Goal: Find specific page/section: Find specific page/section

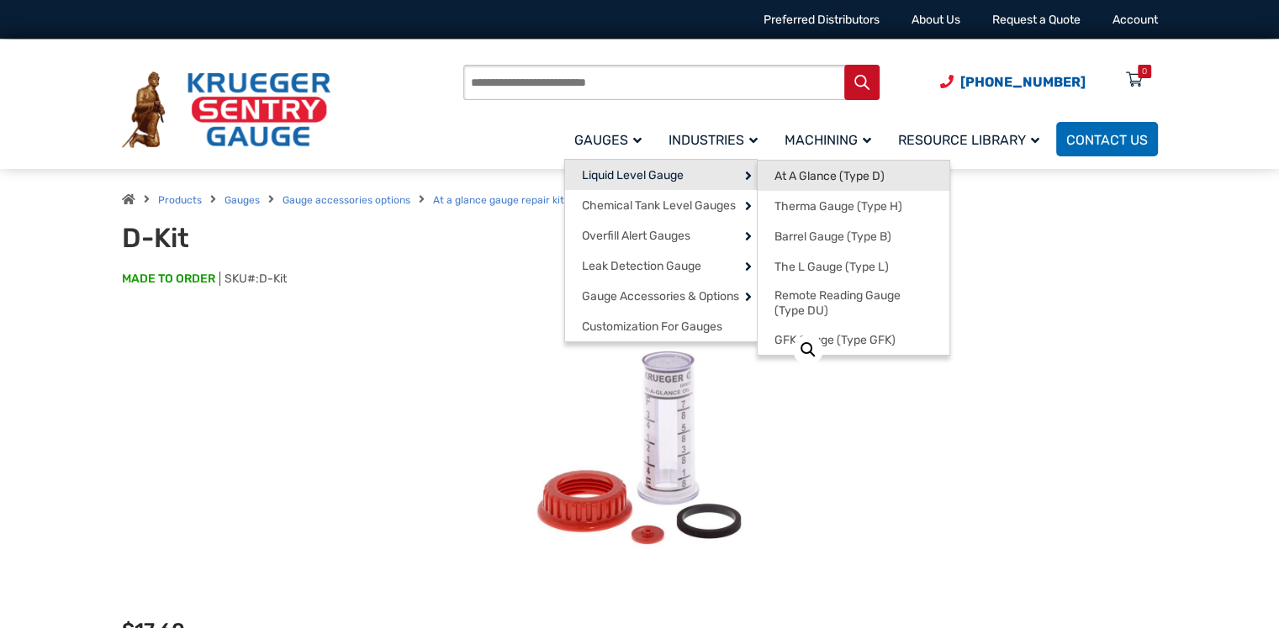
click at [854, 179] on span "At A Glance (Type D)" at bounding box center [829, 176] width 110 height 15
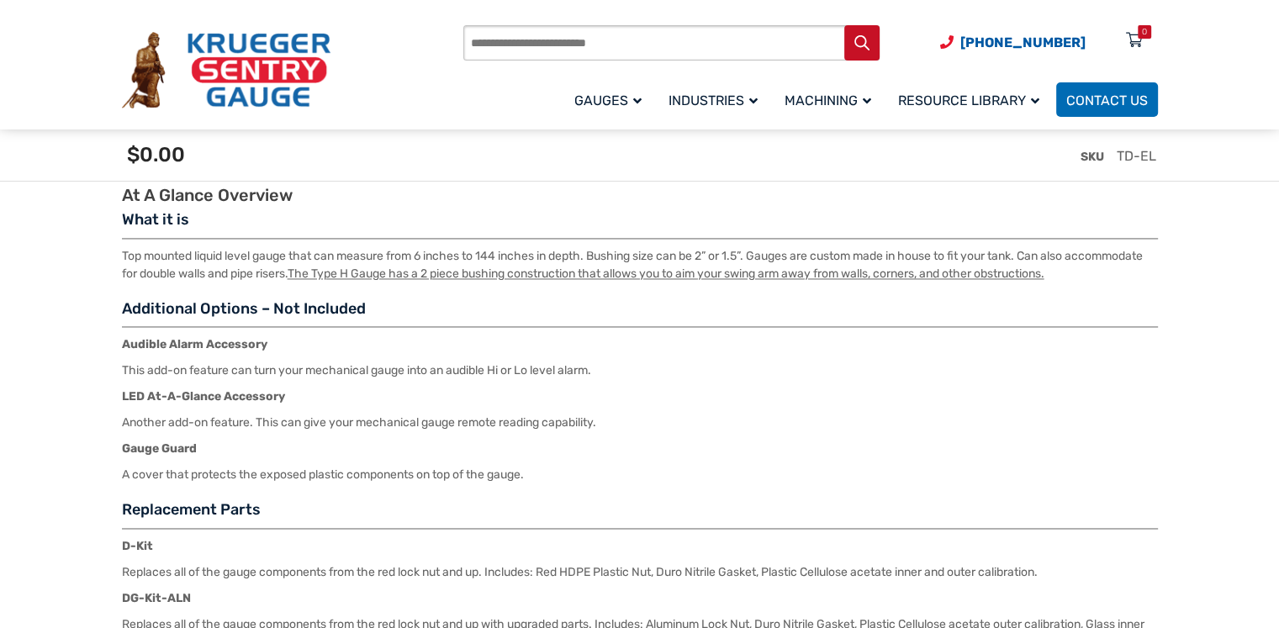
scroll to position [2354, 0]
